Goal: Task Accomplishment & Management: Complete application form

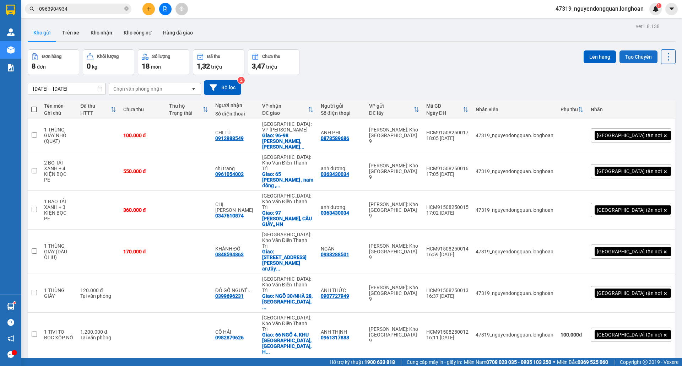
click at [633, 58] on button "Tạo Chuyến" at bounding box center [638, 56] width 38 height 13
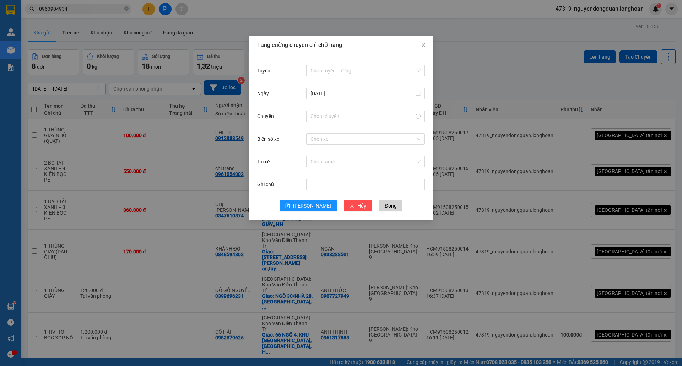
click at [378, 58] on div "Tuyến Chọn tuyến đường Ngày 15/08/2025 Chuyến Biển số xe Chọn xe Tài xế Chọn tà…" at bounding box center [341, 137] width 185 height 165
click at [374, 66] on input "Tuyến" at bounding box center [362, 70] width 105 height 11
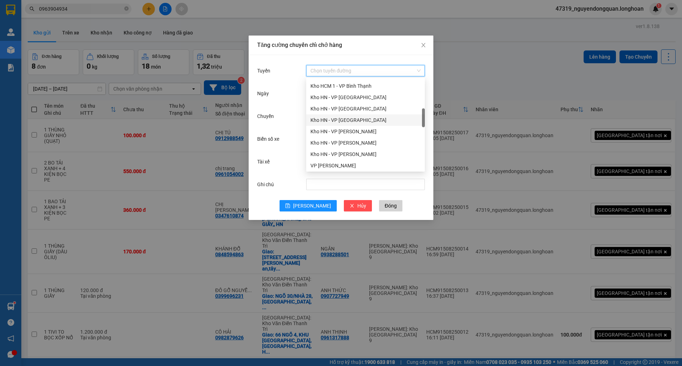
scroll to position [237, 0]
click at [346, 118] on div "VP Thủ Đức - Kho HCM 1" at bounding box center [365, 120] width 110 height 8
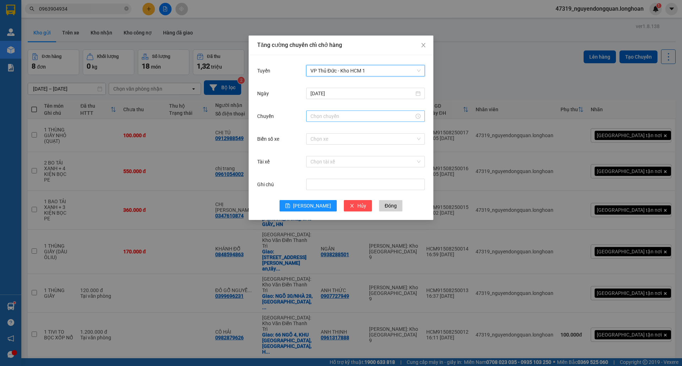
click at [341, 113] on input "Chuyến" at bounding box center [362, 116] width 104 height 8
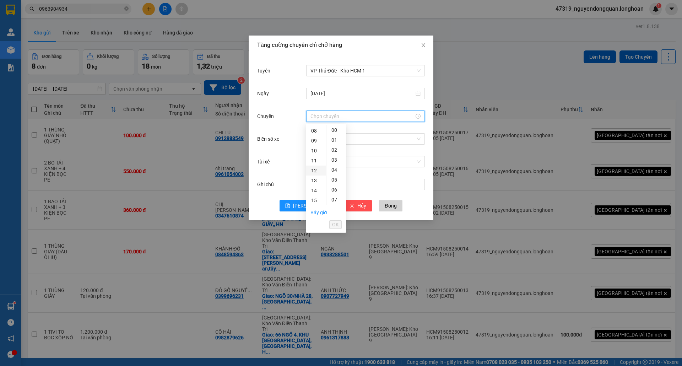
scroll to position [158, 0]
click at [315, 171] on div "20" at bounding box center [316, 171] width 20 height 10
click at [334, 148] on div "10" at bounding box center [336, 151] width 20 height 10
type input "20:10"
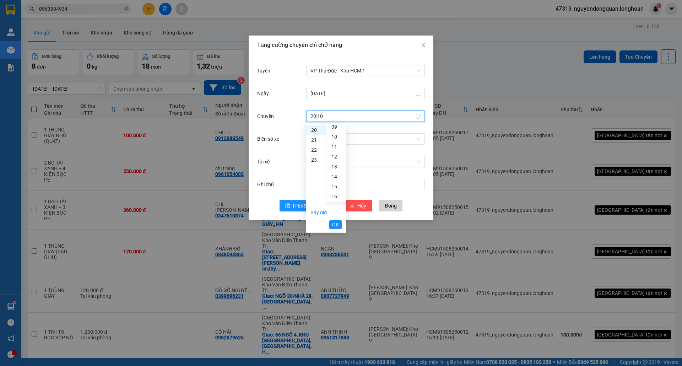
scroll to position [99, 0]
click at [333, 227] on span "OK" at bounding box center [335, 224] width 7 height 8
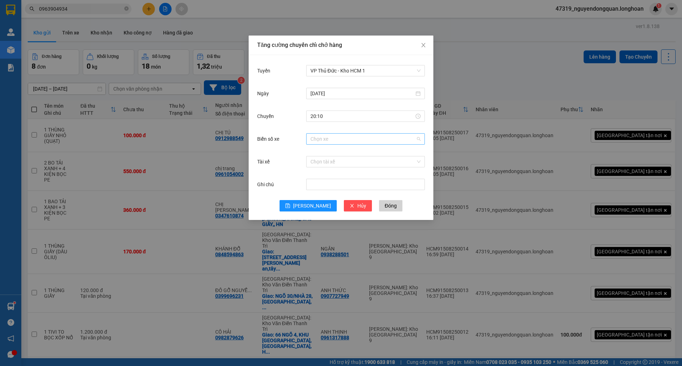
click at [355, 141] on input "Biển số xe" at bounding box center [362, 139] width 105 height 11
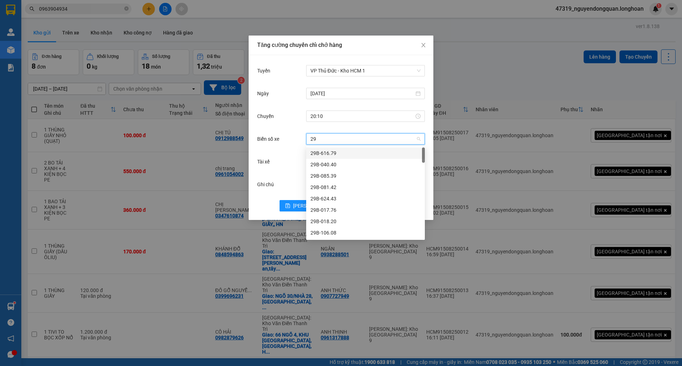
type input "29k"
click at [334, 188] on div "29K-040.68" at bounding box center [365, 187] width 110 height 8
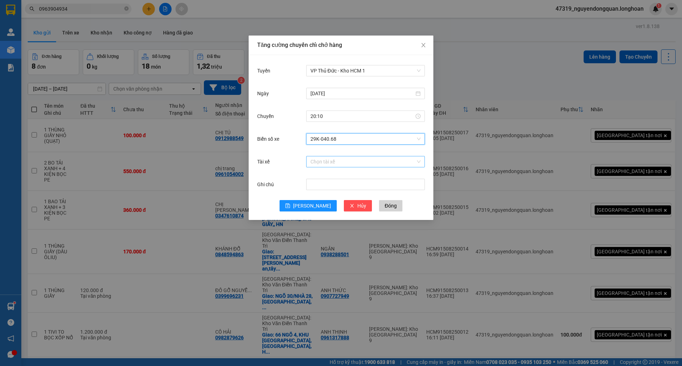
click at [331, 159] on input "Tài xế" at bounding box center [362, 161] width 105 height 11
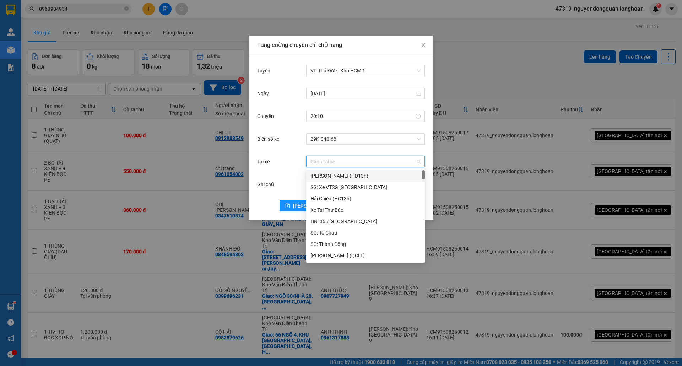
type input "t"
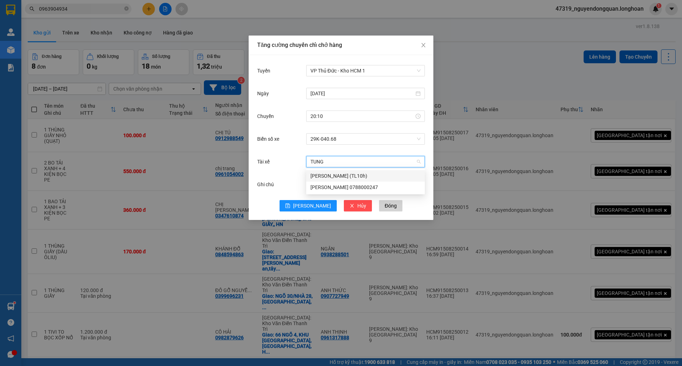
type input "TÙNG"
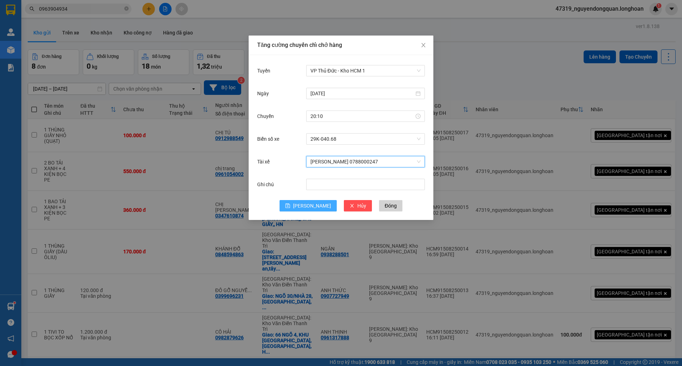
click at [306, 205] on button "Lưu" at bounding box center [307, 205] width 57 height 11
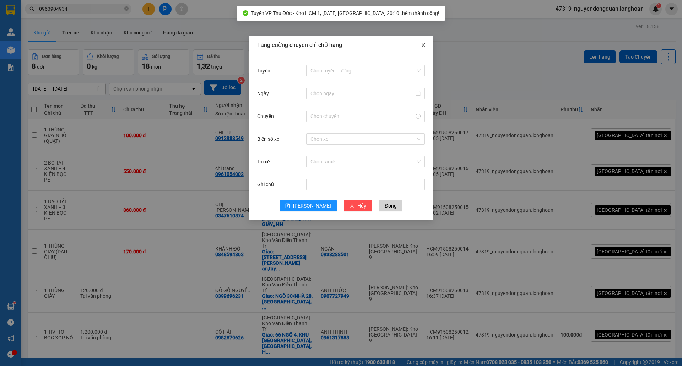
click at [421, 51] on span "Close" at bounding box center [423, 46] width 20 height 20
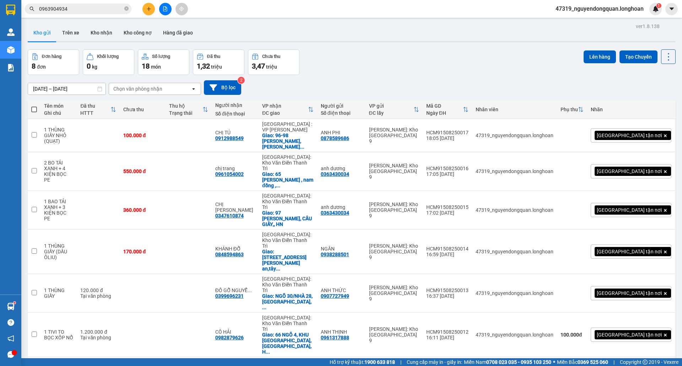
click at [31, 108] on span at bounding box center [34, 110] width 6 height 6
click at [34, 106] on input "checkbox" at bounding box center [34, 106] width 0 height 0
checkbox input "true"
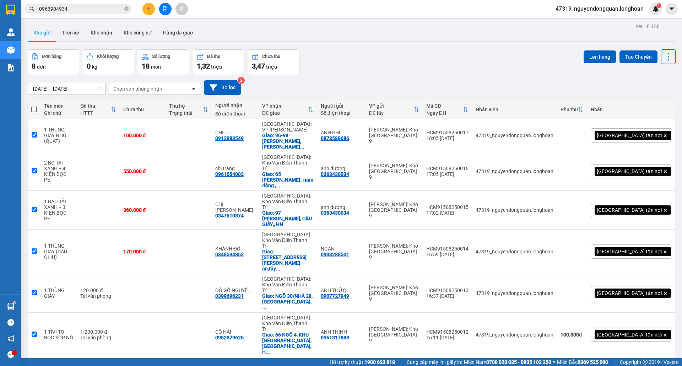
checkbox input "true"
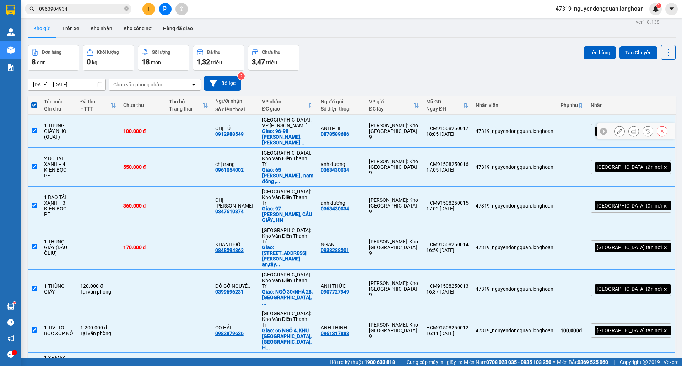
scroll to position [0, 0]
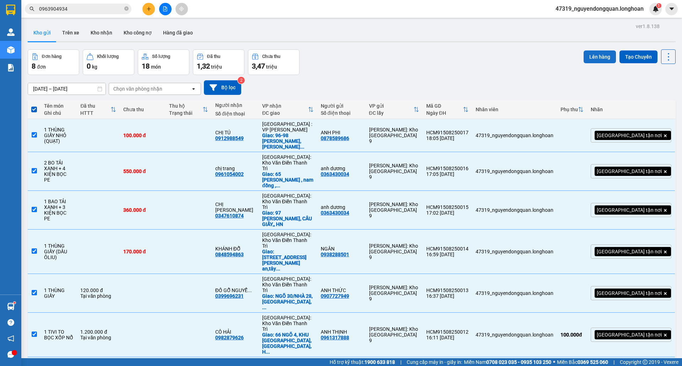
click at [588, 60] on button "Lên hàng" at bounding box center [599, 56] width 32 height 13
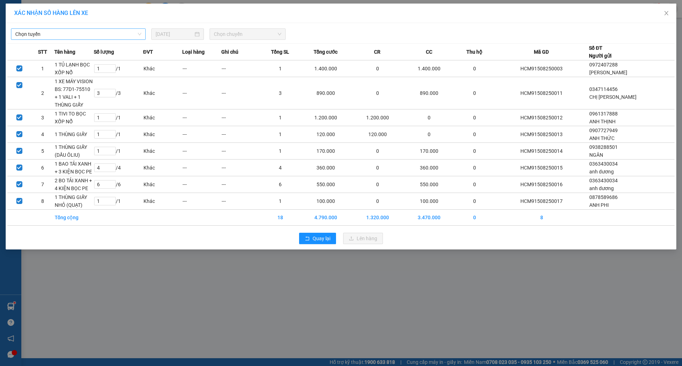
click at [104, 38] on span "Chọn tuyến" at bounding box center [78, 34] width 126 height 11
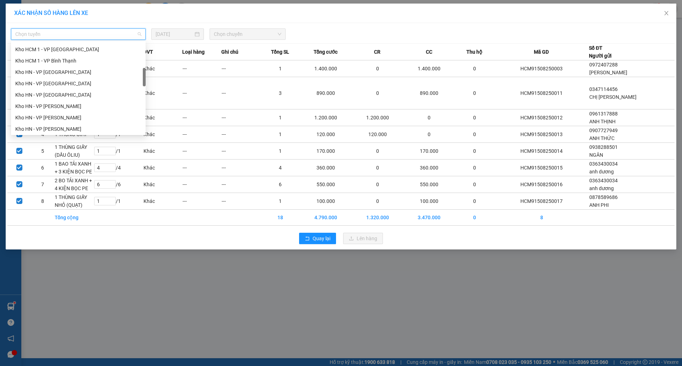
scroll to position [237, 0]
click at [61, 92] on div "VP Thủ Đức - Kho HCM 1" at bounding box center [78, 95] width 126 height 8
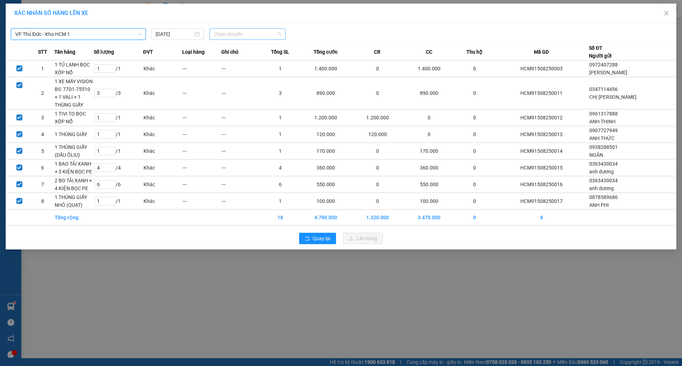
click at [237, 31] on span "Chọn chuyến" at bounding box center [247, 34] width 67 height 11
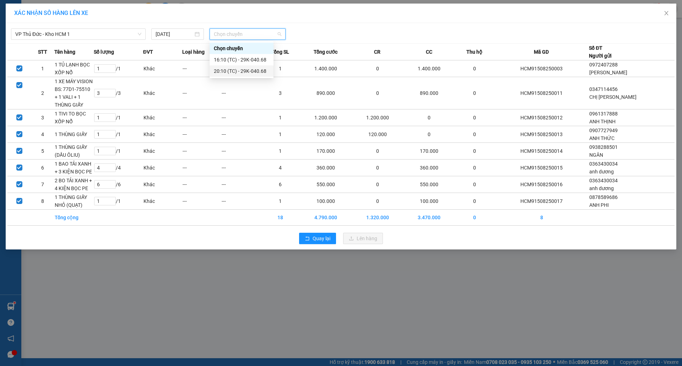
click at [236, 72] on div "20:10 (TC) - 29K-040.68" at bounding box center [241, 71] width 55 height 8
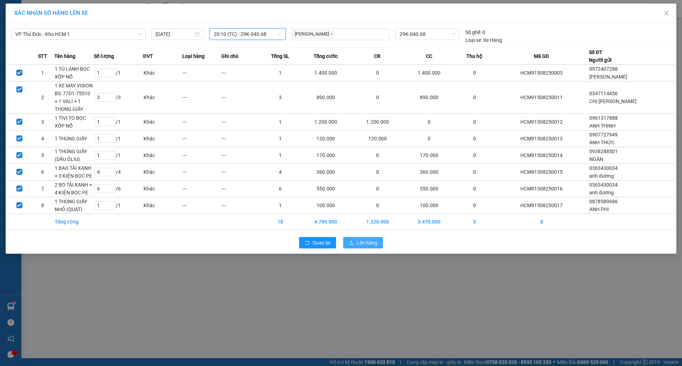
click at [370, 243] on span "Lên hàng" at bounding box center [366, 243] width 21 height 8
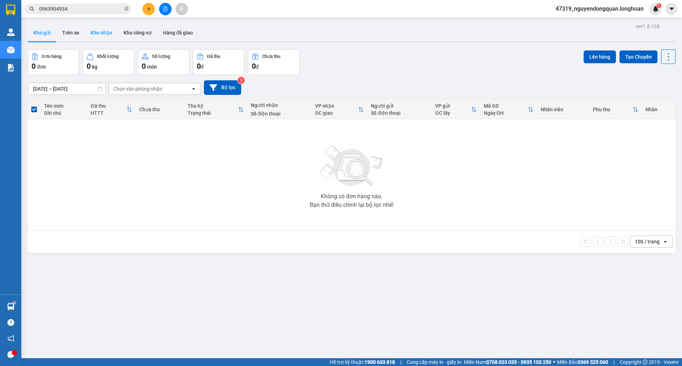
click at [92, 27] on button "Kho nhận" at bounding box center [101, 32] width 33 height 17
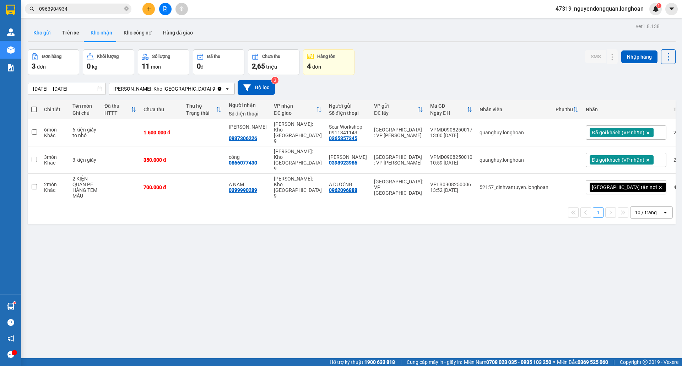
click at [47, 31] on button "Kho gửi" at bounding box center [42, 32] width 29 height 17
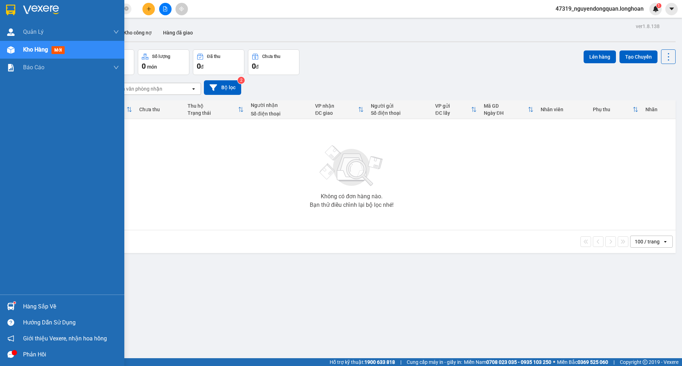
click at [15, 4] on div at bounding box center [11, 10] width 12 height 12
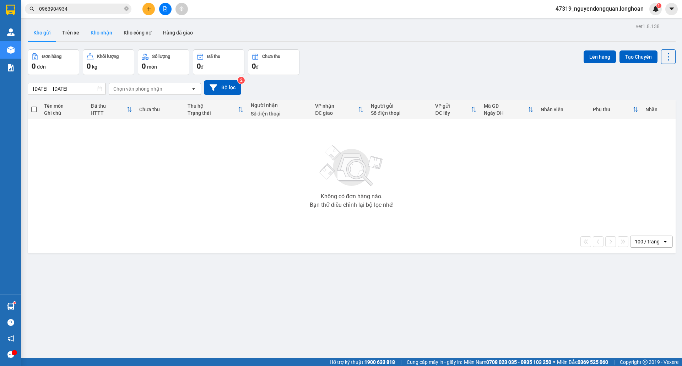
click at [97, 33] on button "Kho nhận" at bounding box center [101, 32] width 33 height 17
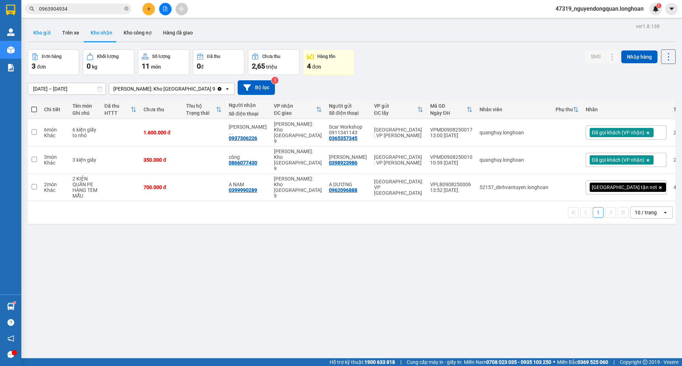
click at [49, 32] on button "Kho gửi" at bounding box center [42, 32] width 29 height 17
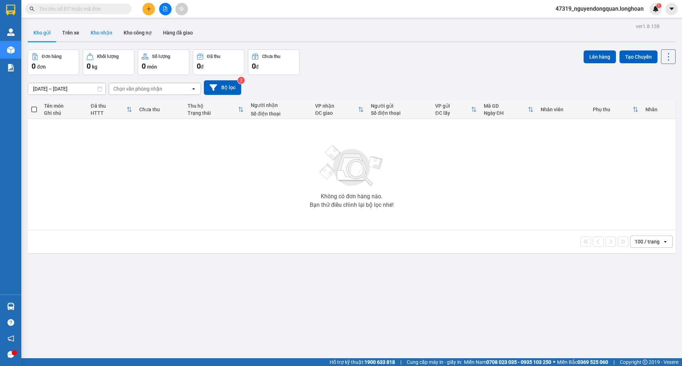
click at [107, 38] on button "Kho nhận" at bounding box center [101, 32] width 33 height 17
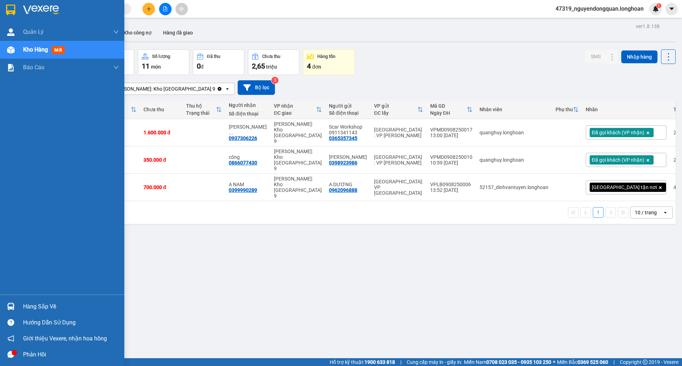
click at [22, 306] on div "Hàng sắp về" at bounding box center [62, 306] width 124 height 16
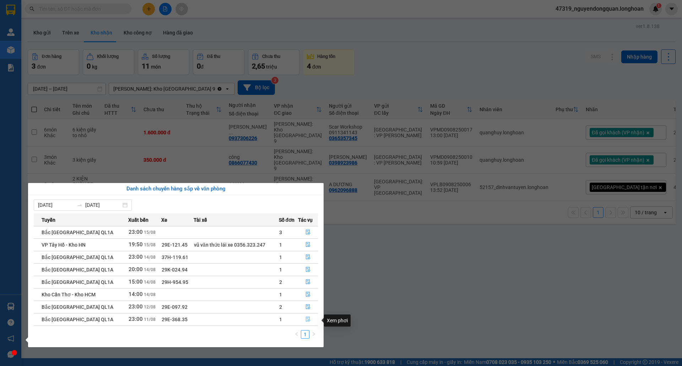
click at [309, 321] on icon "file-done" at bounding box center [307, 318] width 5 height 5
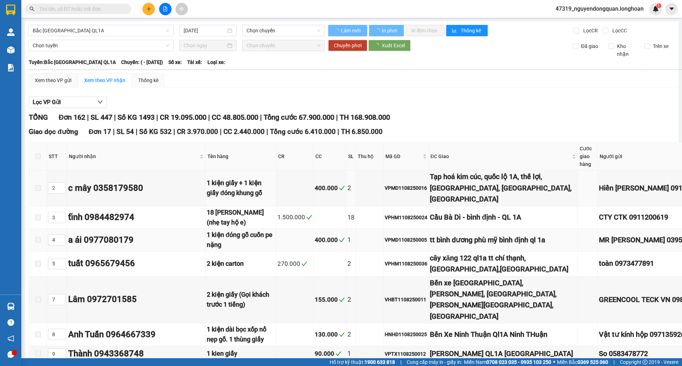
type input "[DATE]"
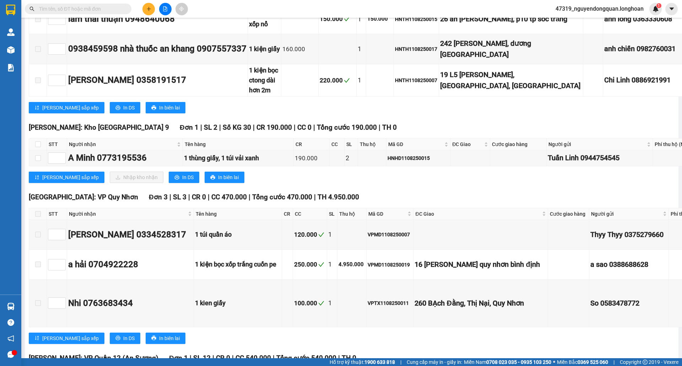
scroll to position [6944, 0]
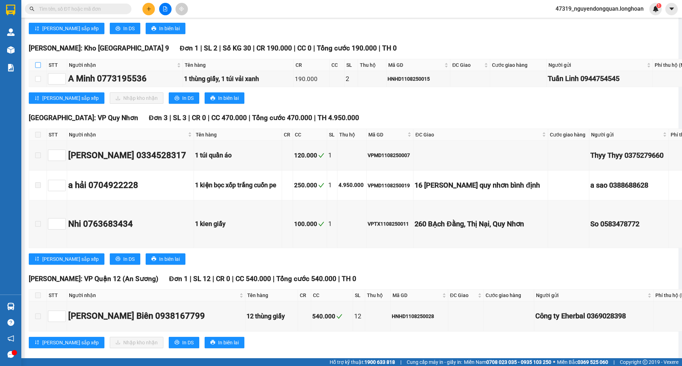
click at [39, 68] on input "checkbox" at bounding box center [38, 65] width 6 height 6
checkbox input "true"
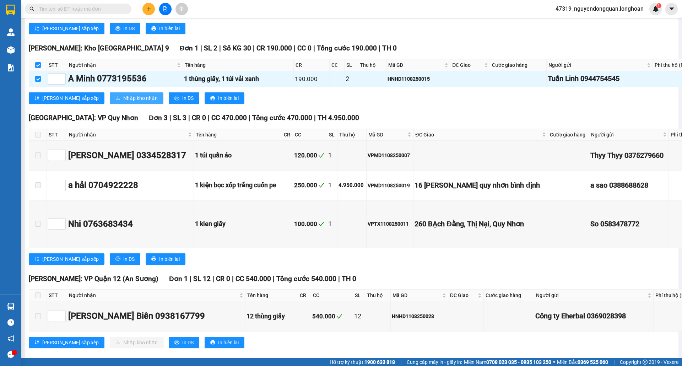
click at [126, 102] on span "Nhập kho nhận" at bounding box center [140, 98] width 34 height 8
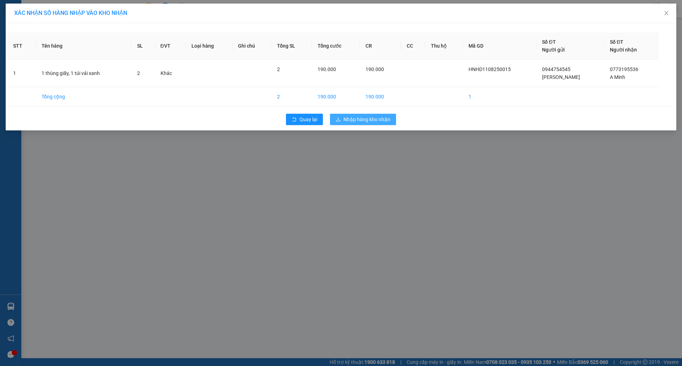
click at [347, 117] on span "Nhập hàng kho nhận" at bounding box center [366, 119] width 47 height 8
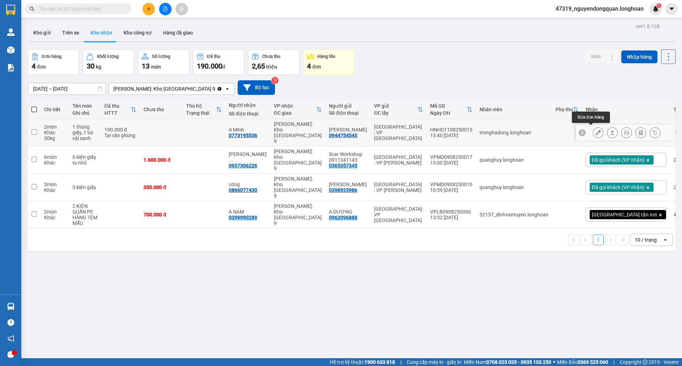
click at [595, 132] on icon at bounding box center [597, 132] width 5 height 5
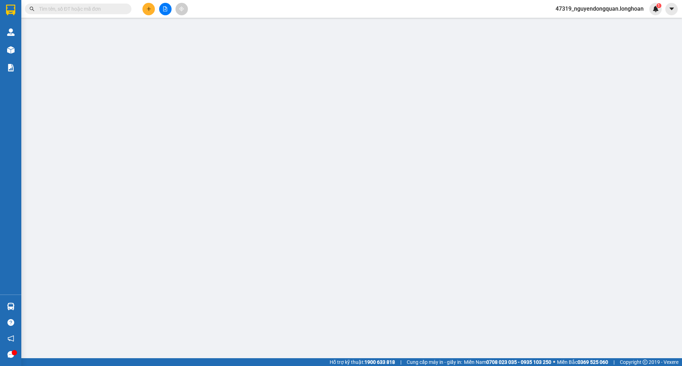
type input "0944754545"
type input "[PERSON_NAME]"
type input "0773195536"
type input "A Minh"
type input "190.000"
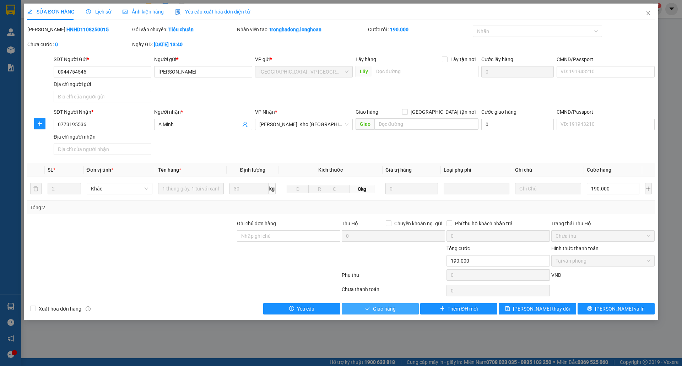
drag, startPoint x: 373, startPoint y: 312, endPoint x: 387, endPoint y: 310, distance: 14.4
click at [377, 312] on span "Giao hàng" at bounding box center [384, 309] width 23 height 8
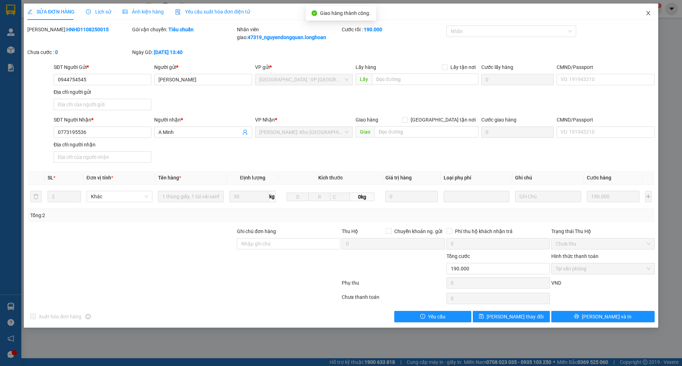
click at [649, 16] on icon "close" at bounding box center [648, 13] width 6 height 6
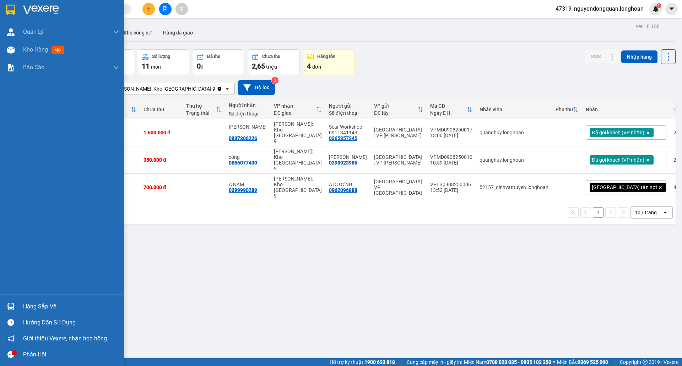
drag, startPoint x: 19, startPoint y: 13, endPoint x: 24, endPoint y: 16, distance: 6.4
click at [20, 13] on div at bounding box center [62, 11] width 124 height 23
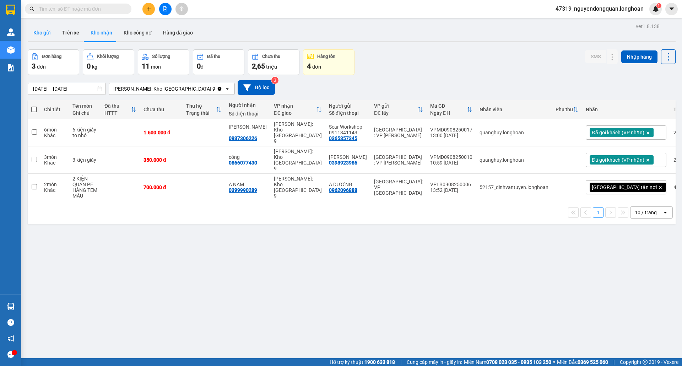
click at [40, 30] on button "Kho gửi" at bounding box center [42, 32] width 29 height 17
